Goal: Task Accomplishment & Management: Use online tool/utility

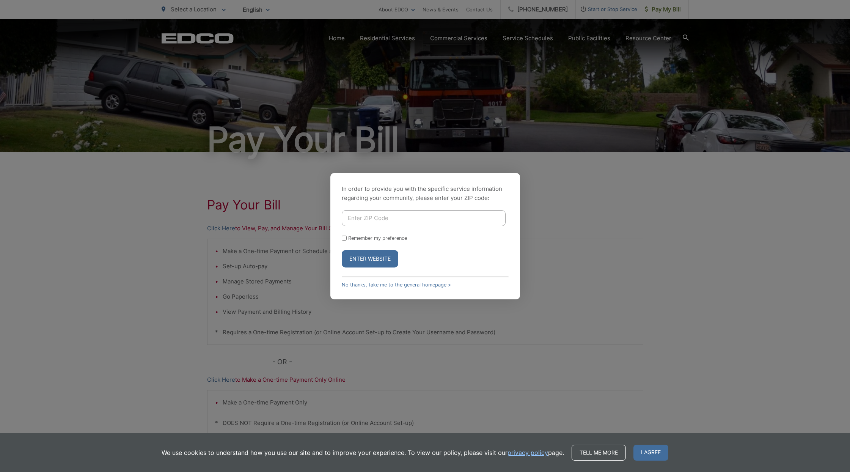
click at [422, 215] on input "Enter ZIP Code" at bounding box center [424, 218] width 164 height 16
type input "92028"
click at [365, 257] on button "Enter Website" at bounding box center [370, 258] width 57 height 17
click at [373, 260] on button "Enter Website" at bounding box center [370, 262] width 57 height 17
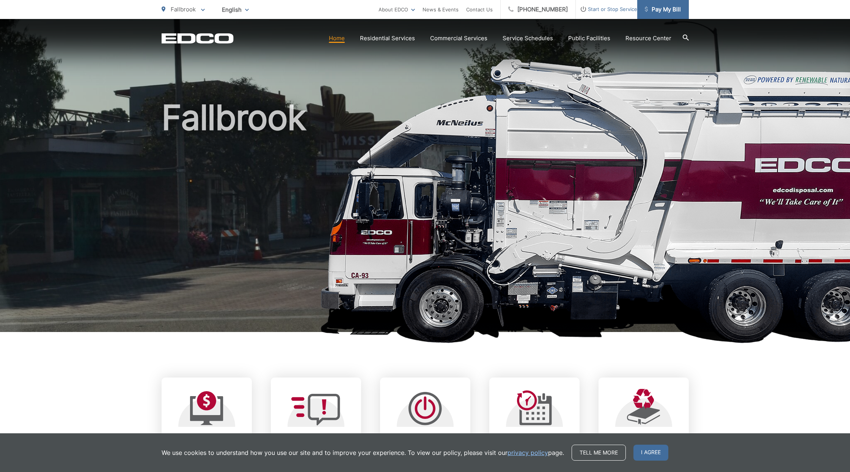
click at [668, 7] on span "Pay My Bill" at bounding box center [663, 9] width 36 height 9
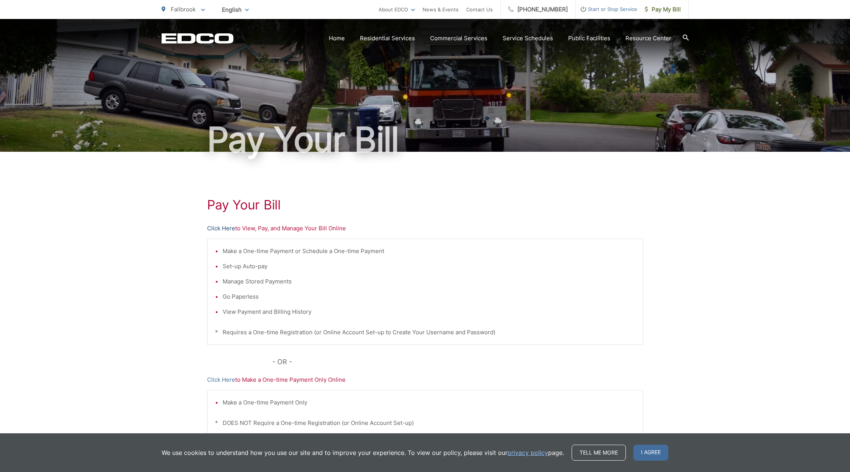
click at [214, 229] on link "Click Here" at bounding box center [221, 228] width 28 height 9
